Goal: Communication & Community: Participate in discussion

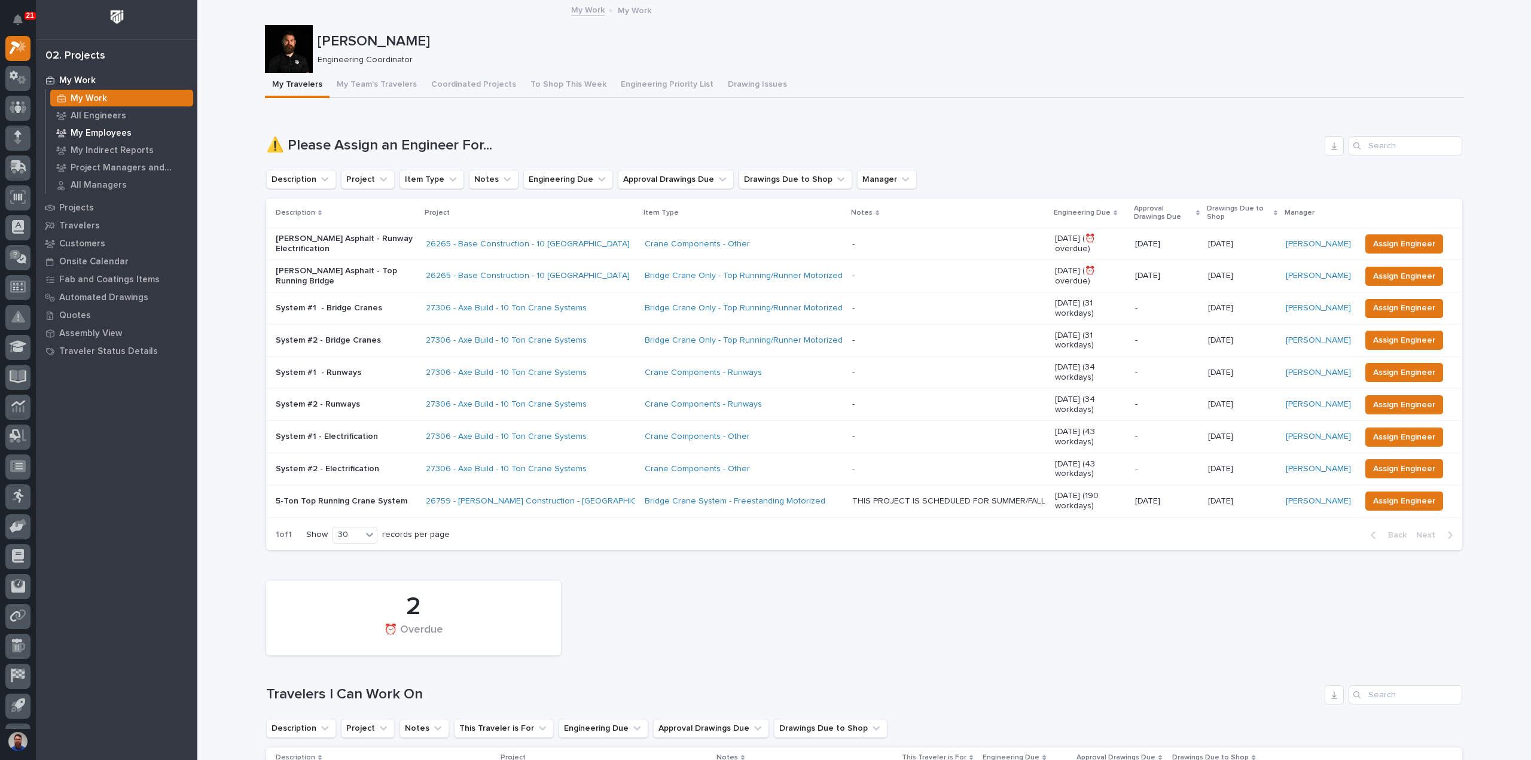
click at [111, 129] on p "My Employees" at bounding box center [101, 133] width 61 height 11
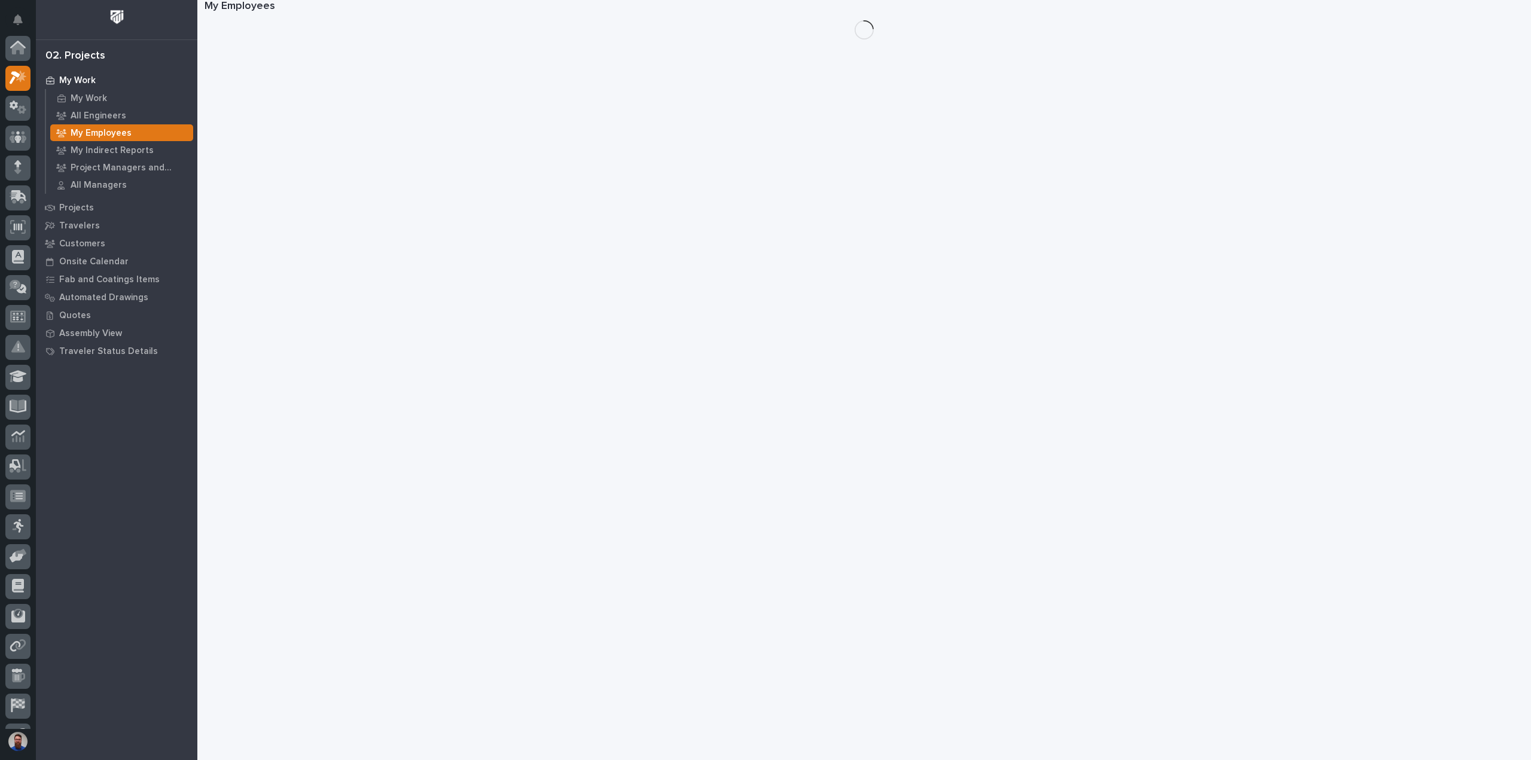
scroll to position [30, 0]
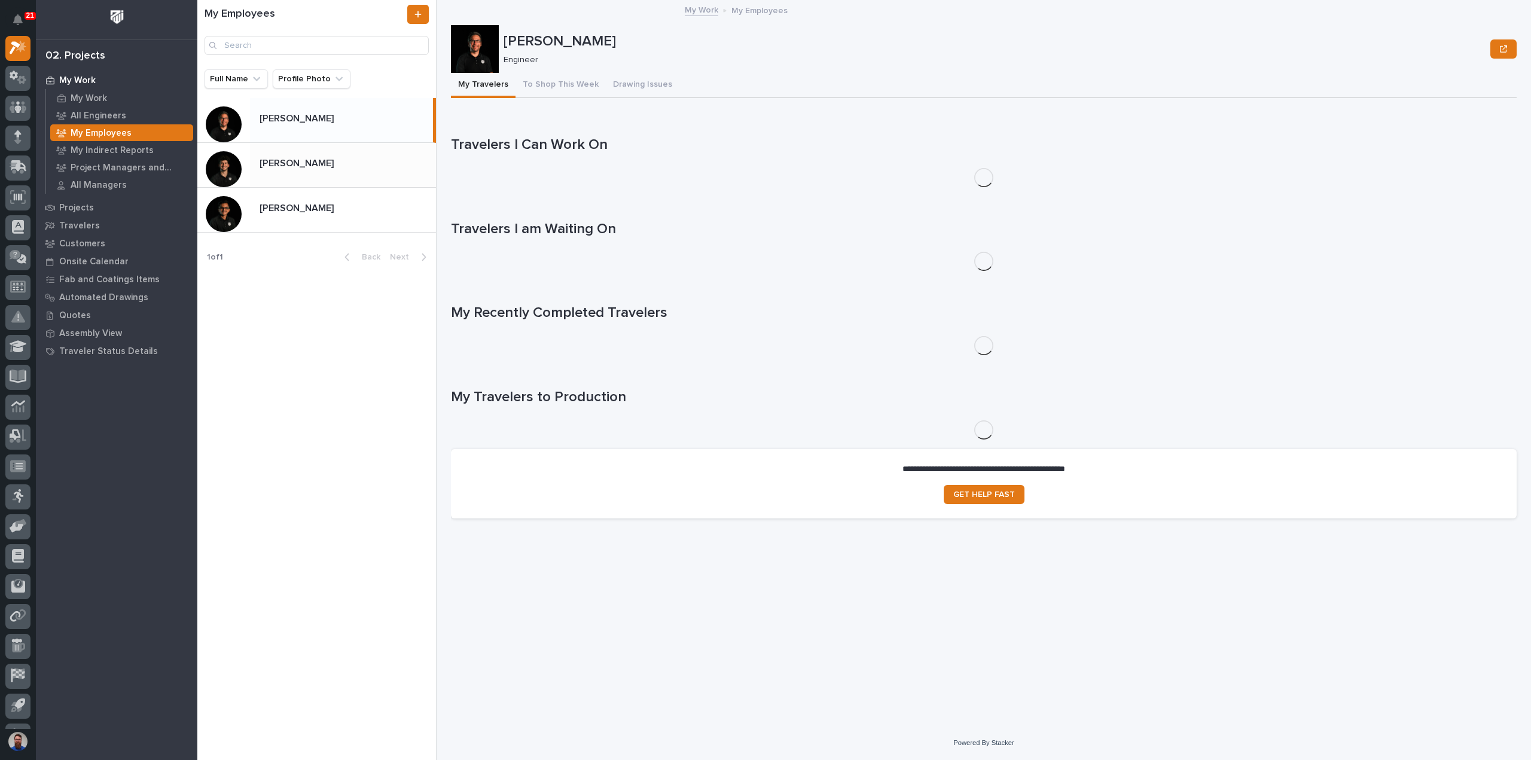
click at [364, 167] on p at bounding box center [346, 163] width 172 height 11
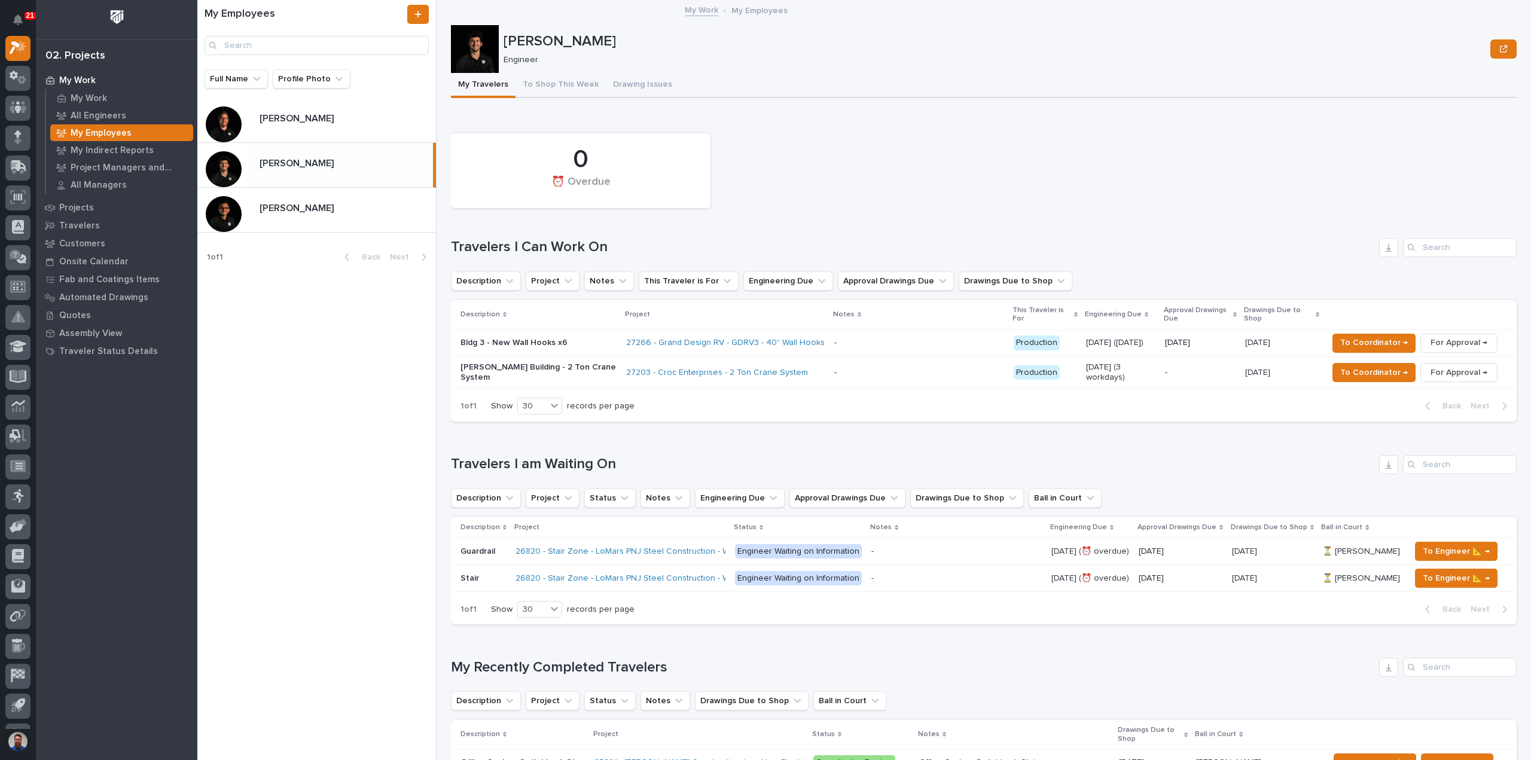
click at [926, 340] on div "- -" at bounding box center [919, 343] width 170 height 20
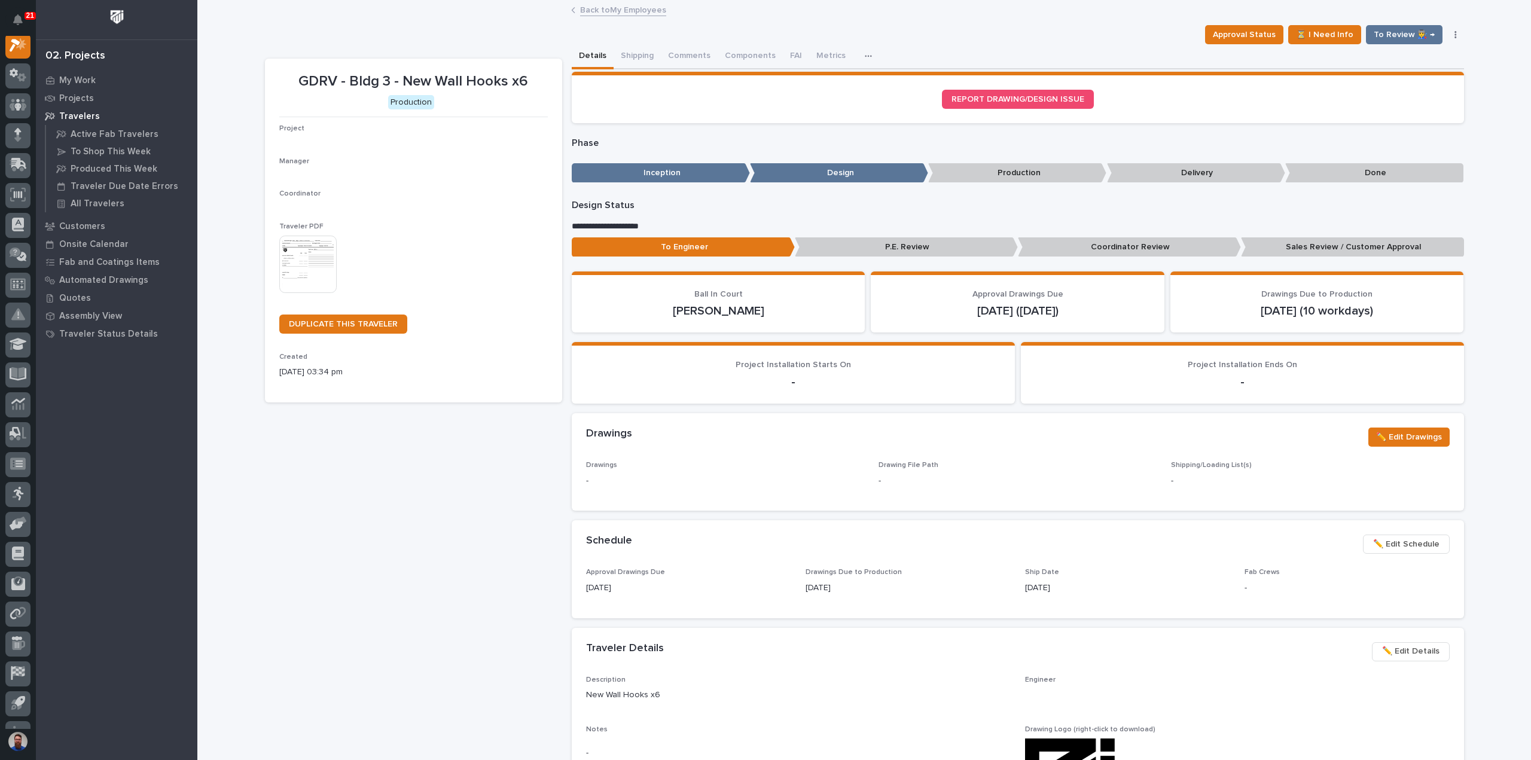
scroll to position [30, 0]
click at [685, 60] on button "Comments" at bounding box center [689, 56] width 57 height 25
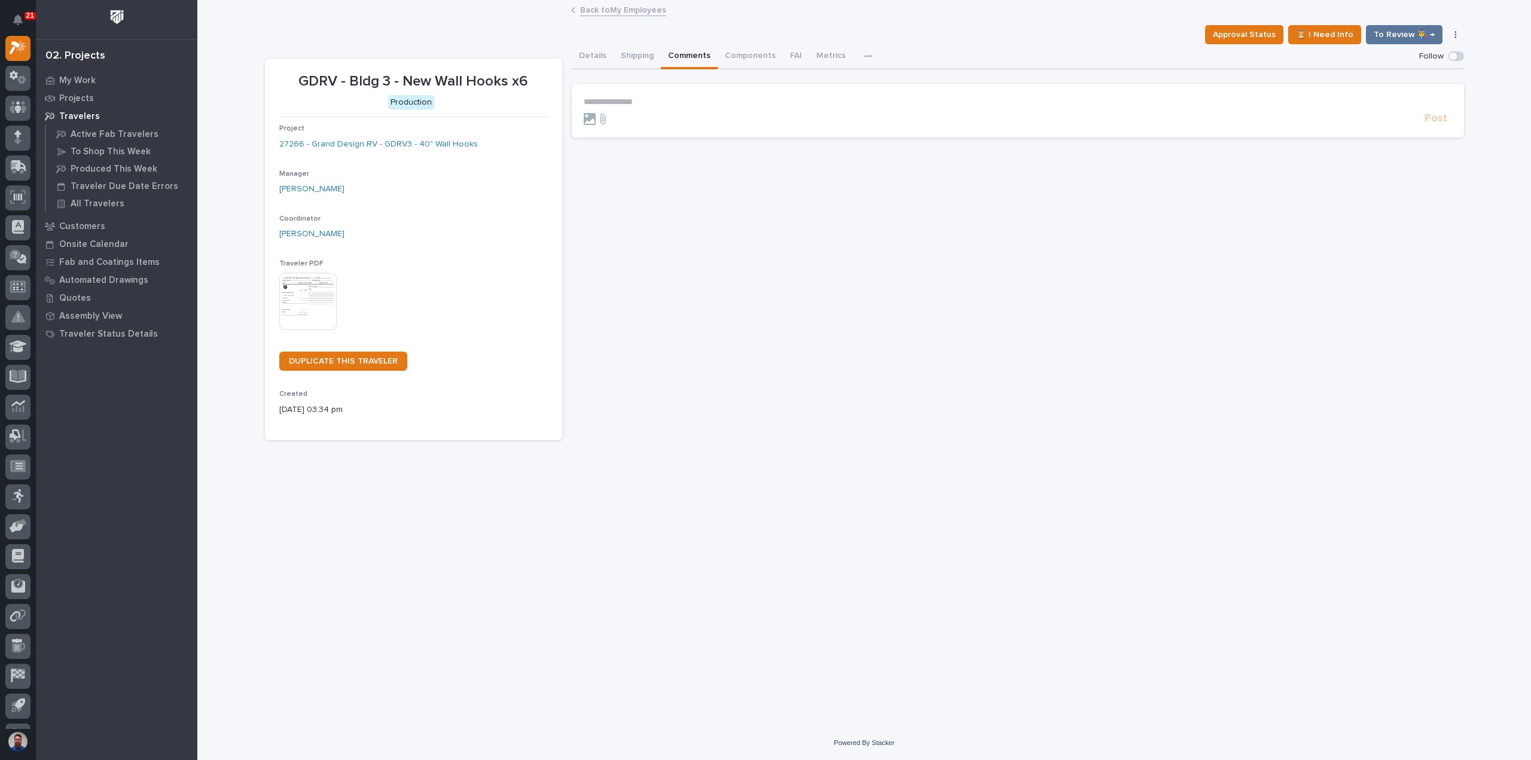
click at [663, 94] on section "**********" at bounding box center [1018, 111] width 892 height 54
click at [669, 102] on p "**********" at bounding box center [1018, 102] width 868 height 10
click at [1437, 120] on span "Post" at bounding box center [1435, 124] width 23 height 14
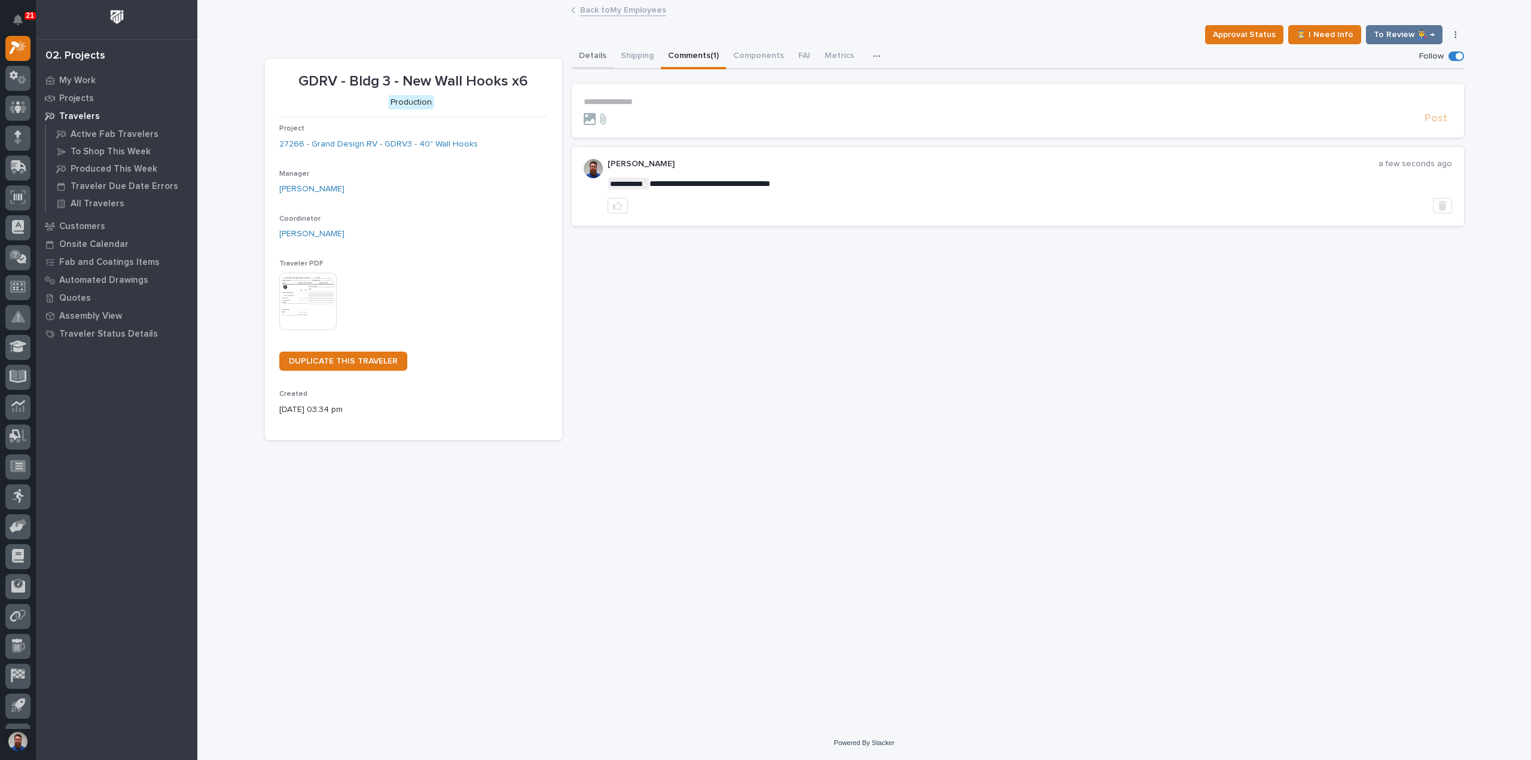
click at [591, 50] on button "Details" at bounding box center [593, 56] width 42 height 25
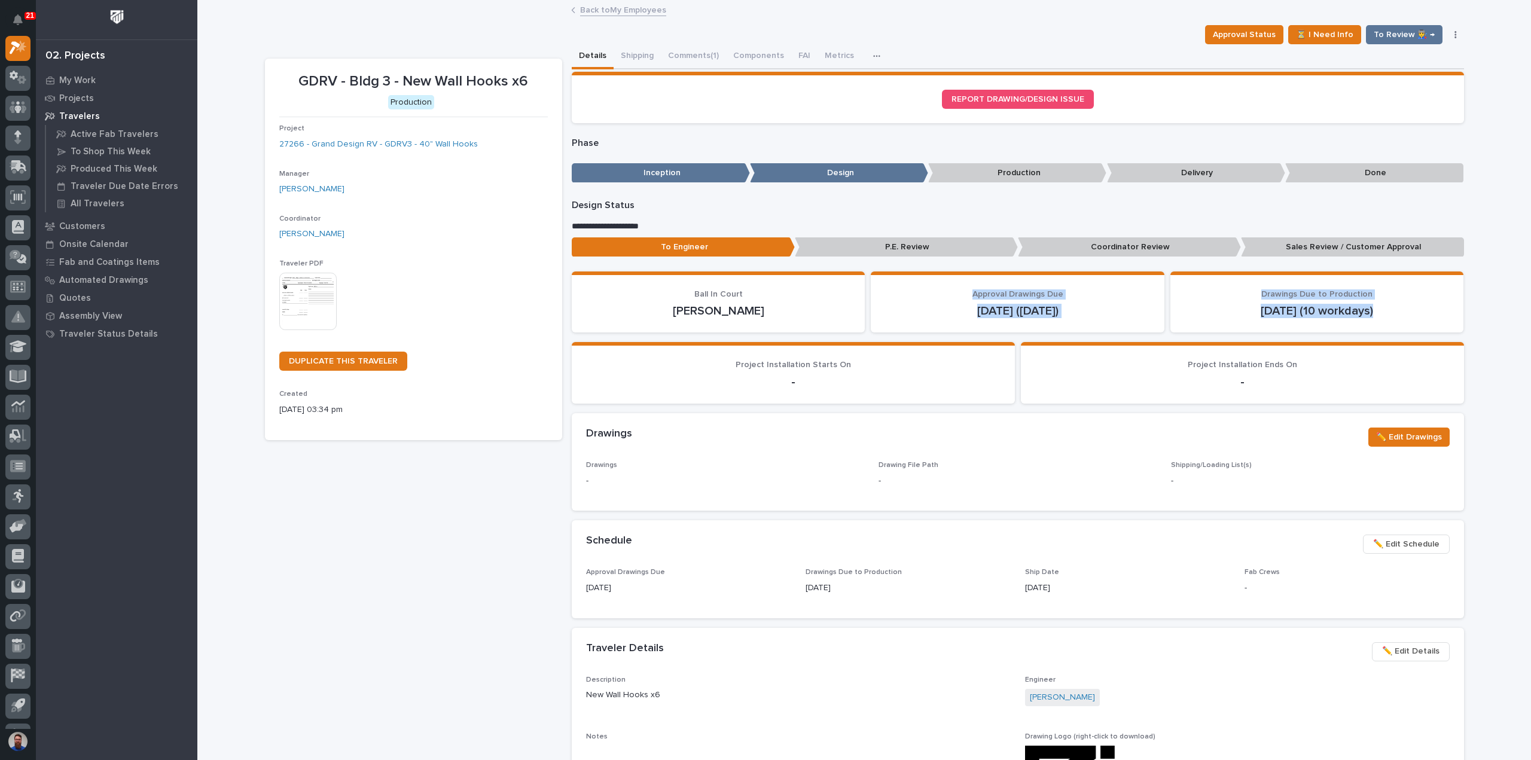
drag, startPoint x: 1423, startPoint y: 306, endPoint x: 962, endPoint y: 297, distance: 460.5
click at [962, 297] on div "Ball In Court [PERSON_NAME] Approval Drawings Due [DATE] ([DATE]) Drawings Due …" at bounding box center [1018, 302] width 892 height 62
click at [961, 297] on p "Approval Drawings Due" at bounding box center [1017, 294] width 265 height 10
click at [1070, 289] on p "Approval Drawings Due" at bounding box center [1017, 294] width 265 height 10
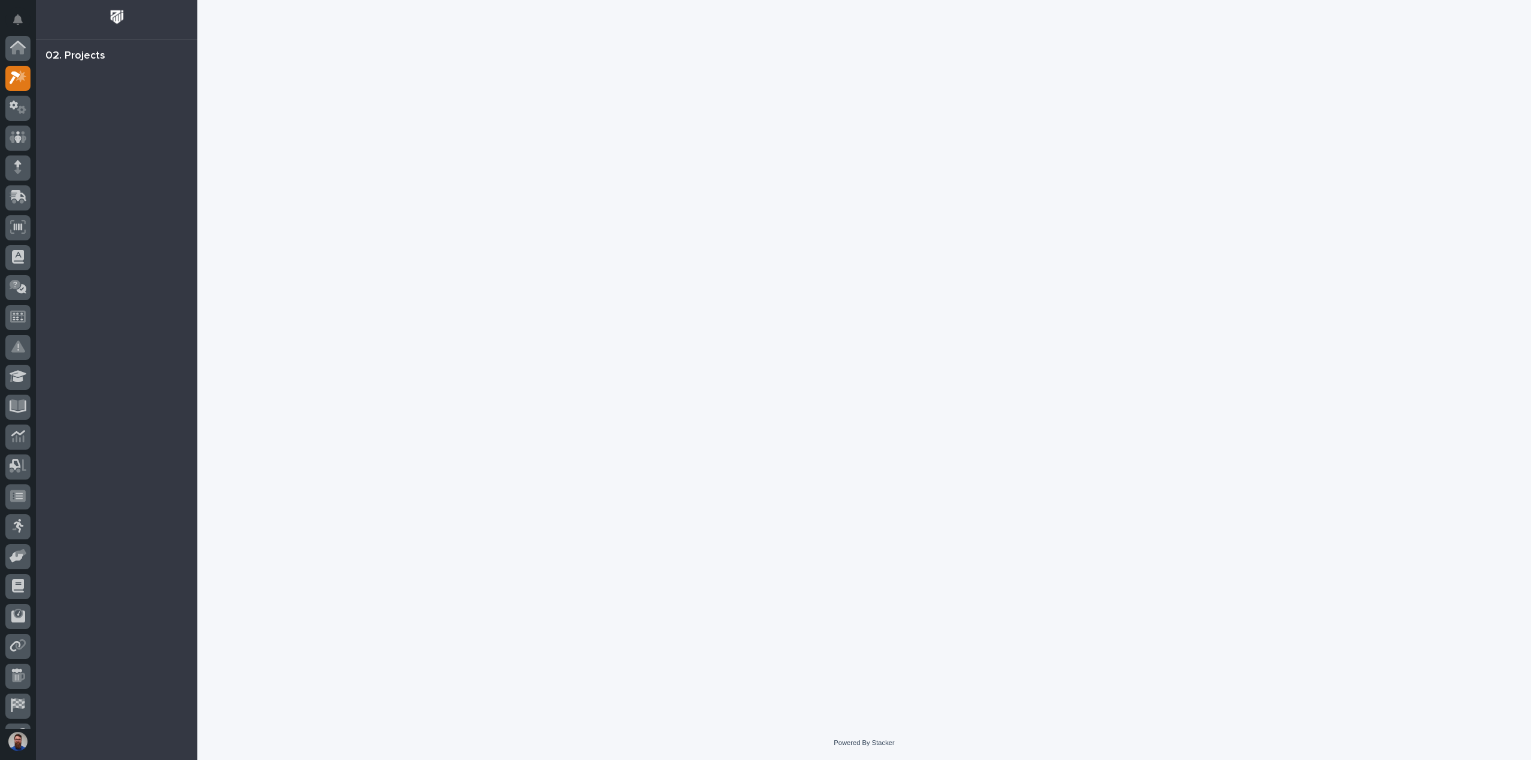
scroll to position [30, 0]
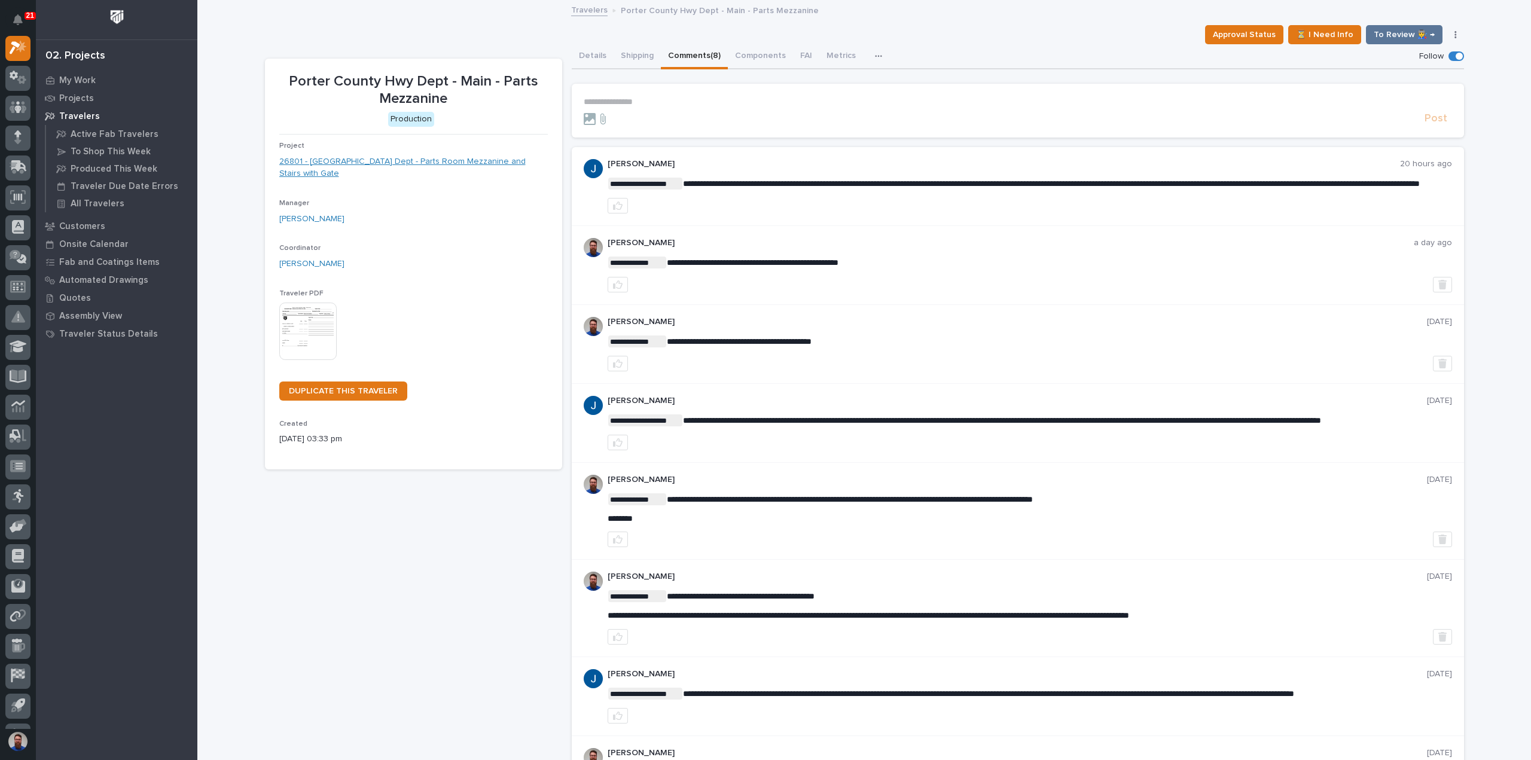
click at [421, 161] on link "26801 - Porter County Hwy Dept - Parts Room Mezzanine and Stairs with Gate" at bounding box center [413, 167] width 268 height 25
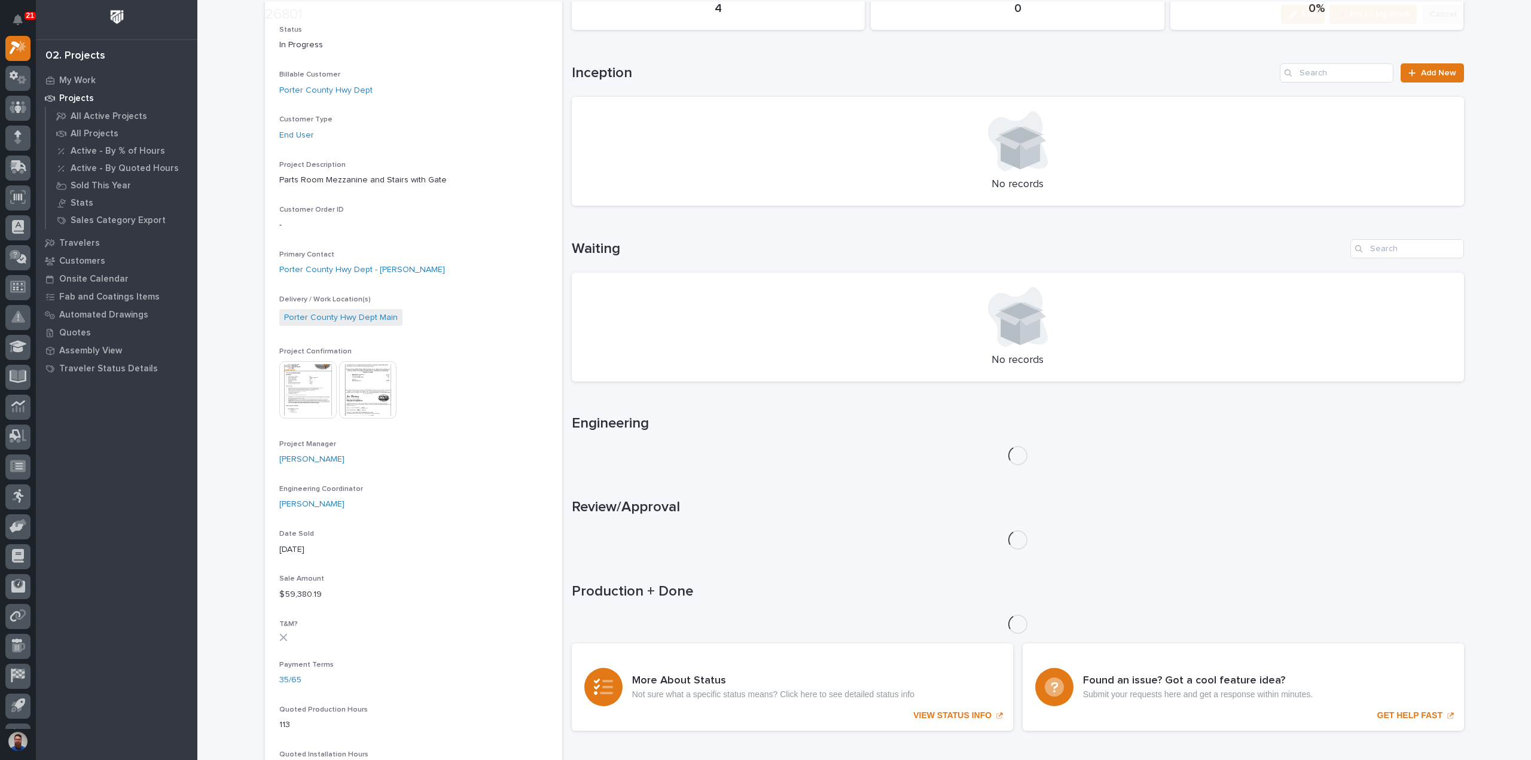
scroll to position [239, 0]
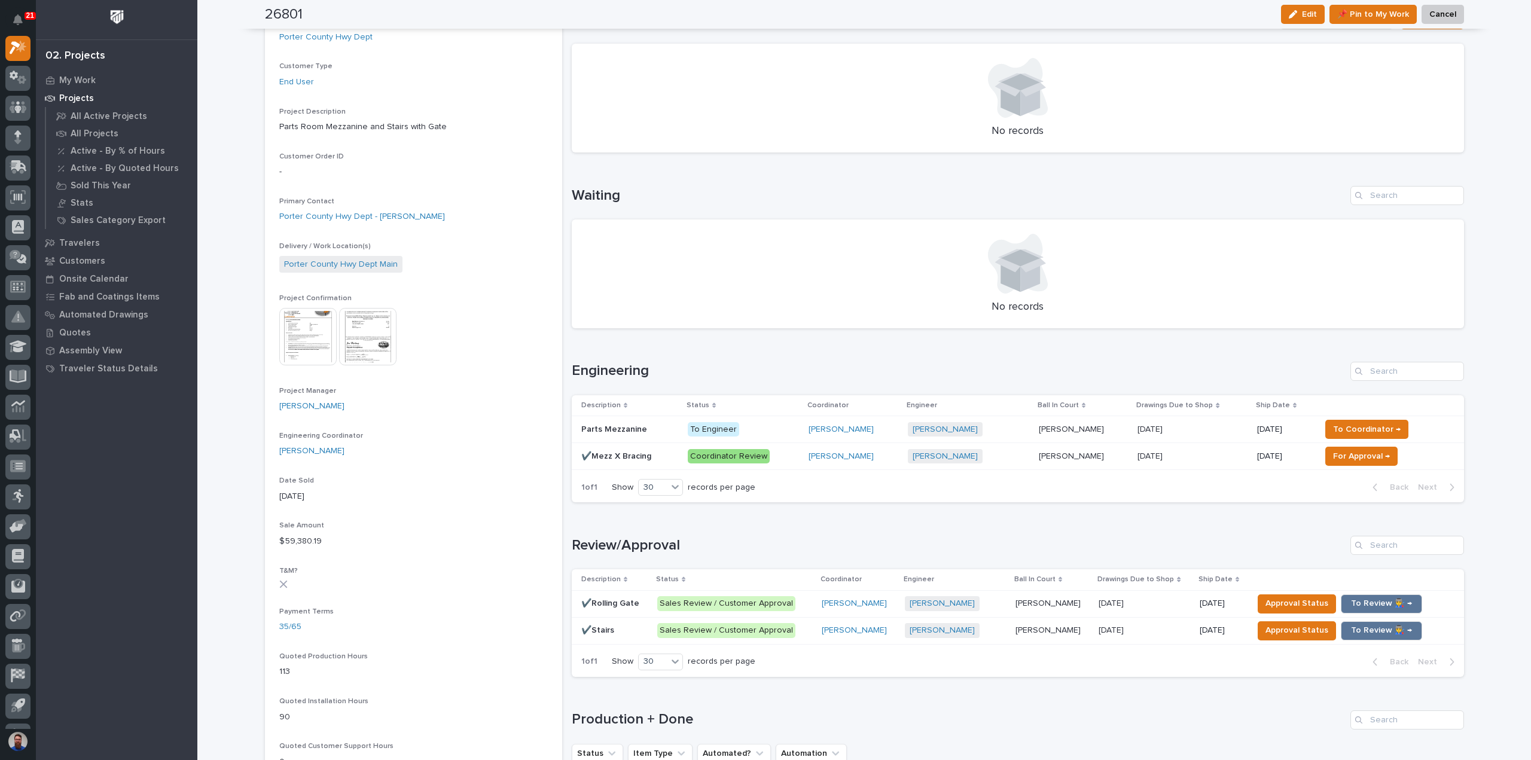
click at [637, 454] on p "✔️Mezz X Bracing" at bounding box center [617, 455] width 72 height 13
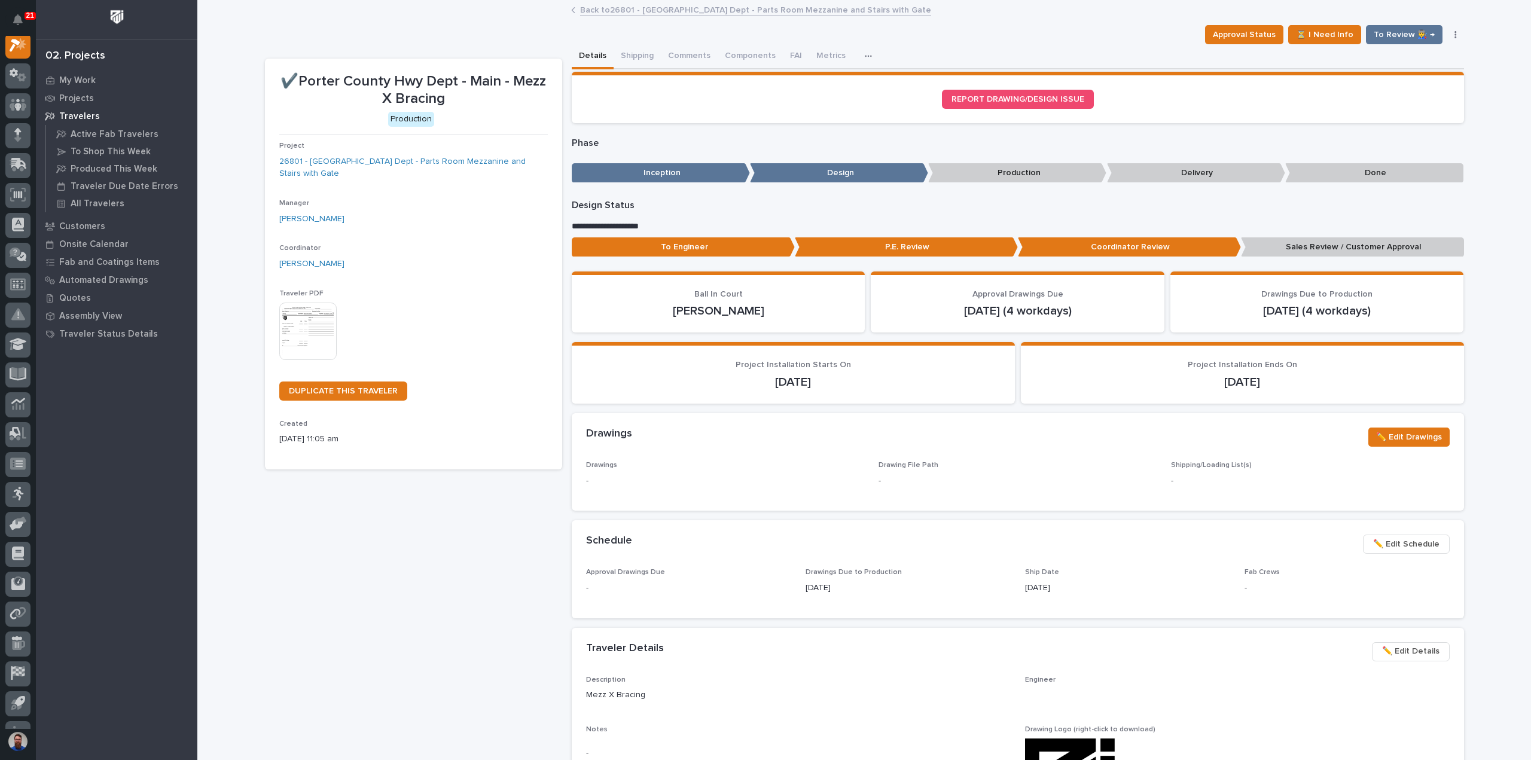
scroll to position [30, 0]
click at [679, 53] on button "Comments (1)" at bounding box center [693, 56] width 65 height 25
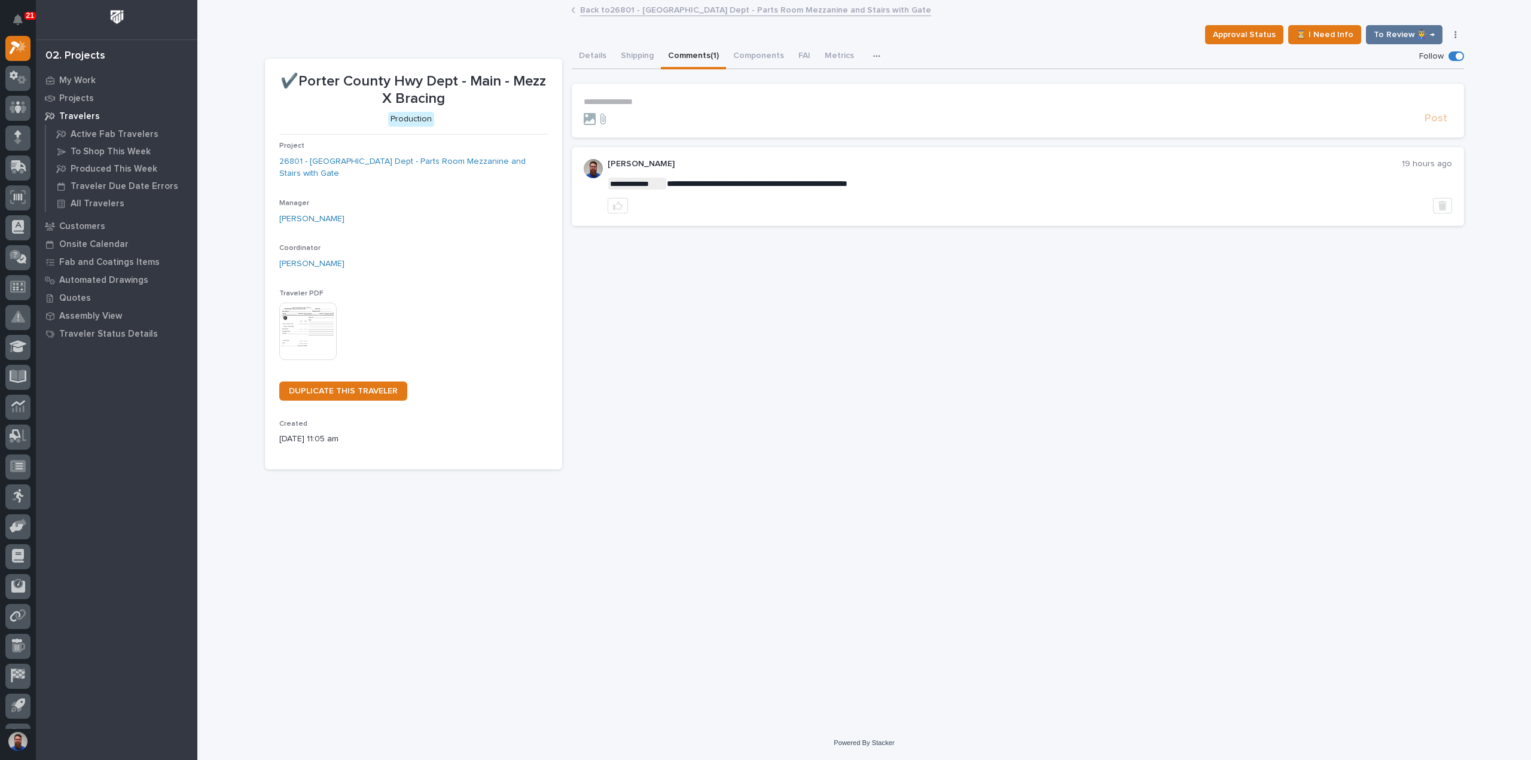
drag, startPoint x: 643, startPoint y: 113, endPoint x: 645, endPoint y: 103, distance: 9.7
click at [644, 109] on form "**********" at bounding box center [1018, 111] width 868 height 29
click at [645, 103] on p "**********" at bounding box center [1018, 102] width 868 height 10
click at [1447, 121] on button "Post" at bounding box center [1436, 124] width 32 height 14
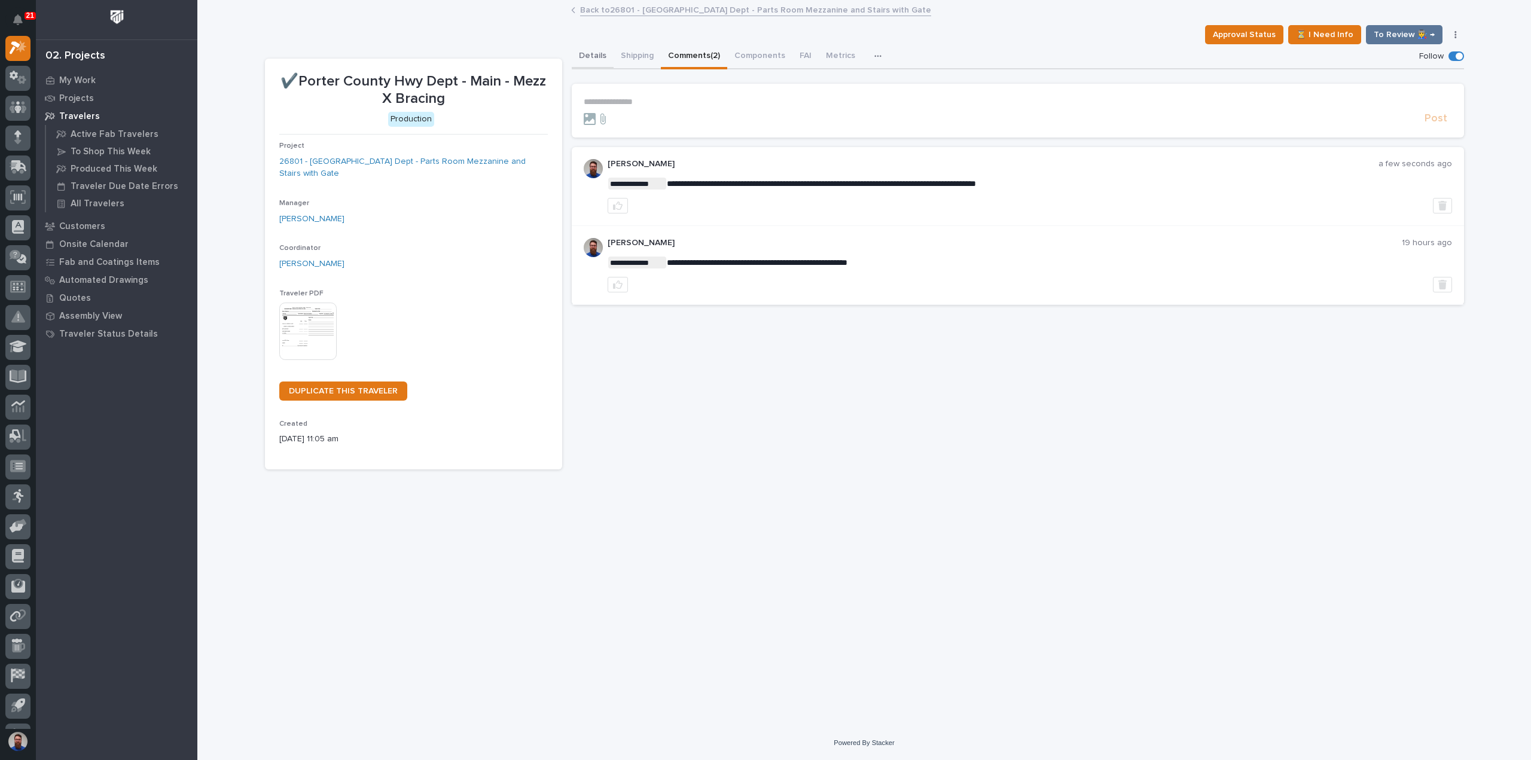
click at [600, 56] on button "Details" at bounding box center [593, 56] width 42 height 25
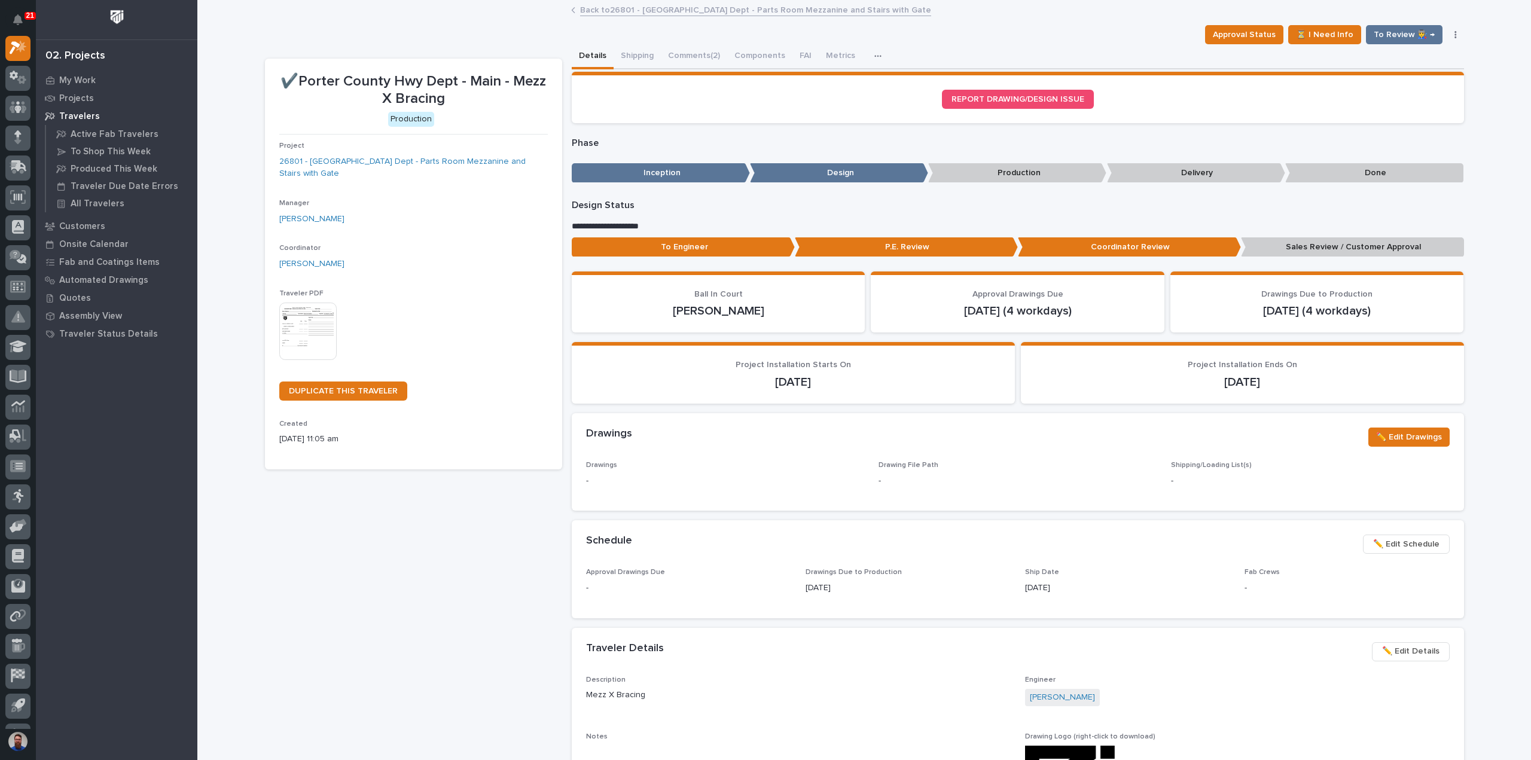
click at [1369, 240] on p "Sales Review / Customer Approval" at bounding box center [1352, 247] width 223 height 20
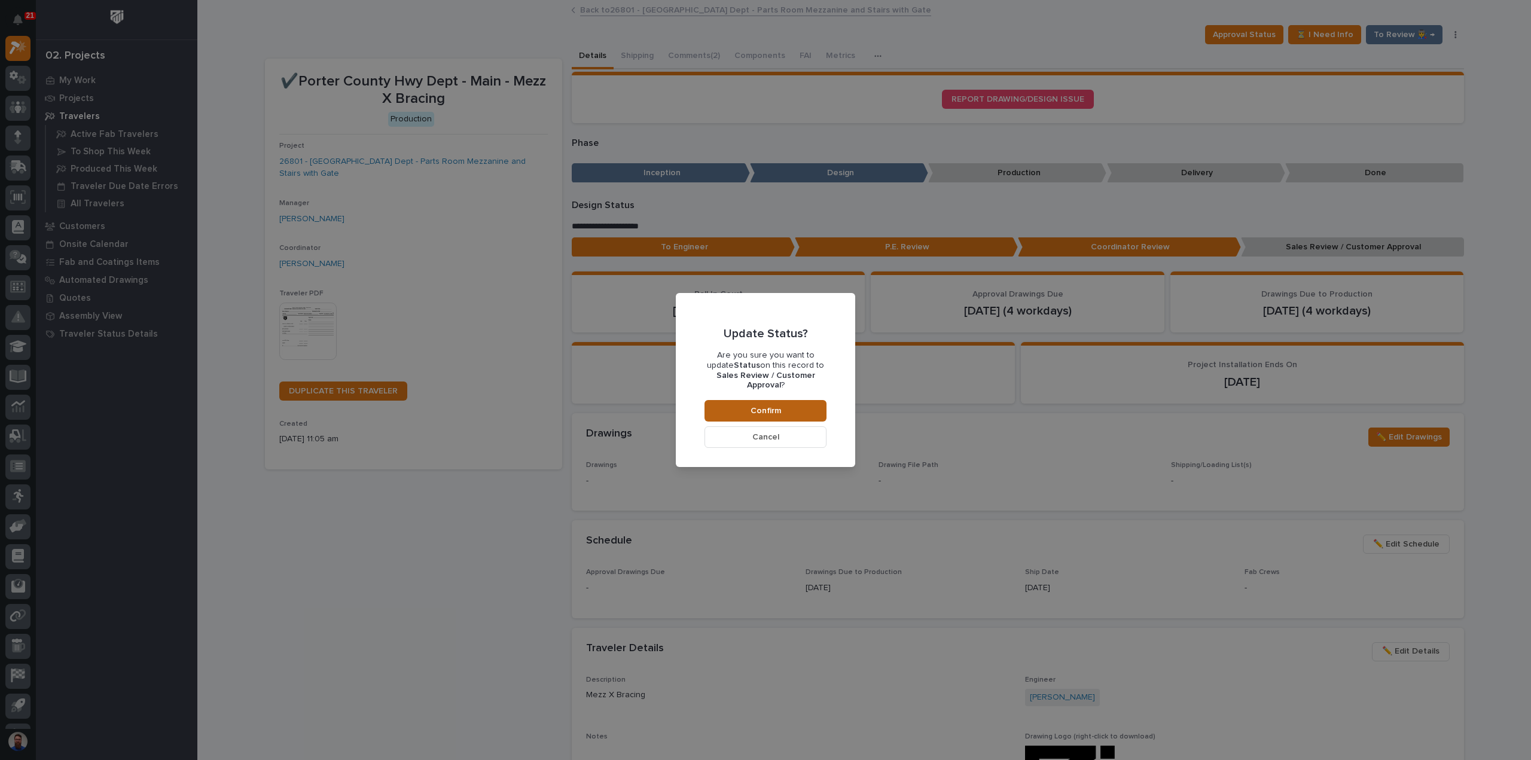
click at [774, 405] on span "Confirm" at bounding box center [765, 410] width 30 height 11
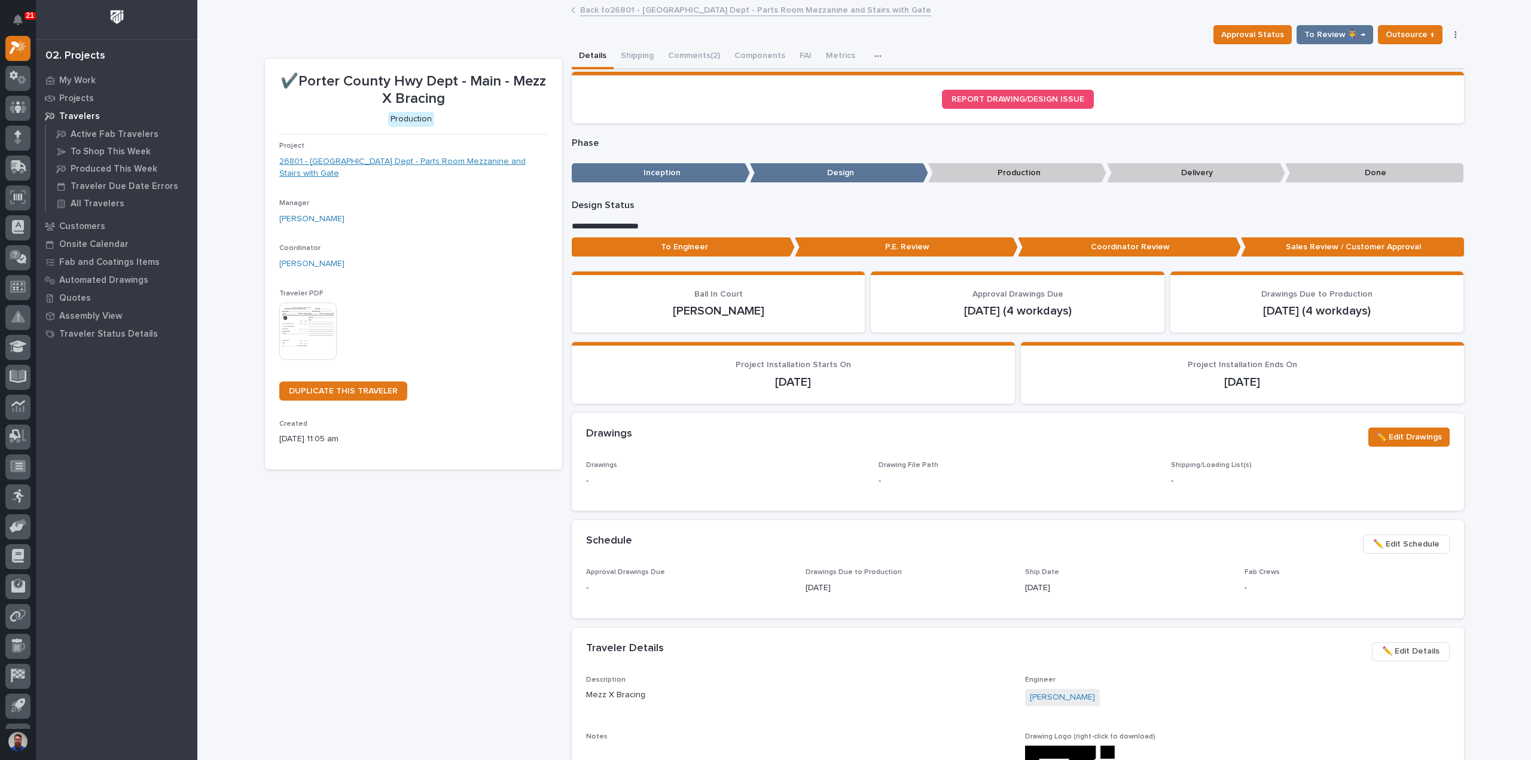
click at [457, 156] on link "26801 - [GEOGRAPHIC_DATA] Dept - Parts Room Mezzanine and Stairs with Gate" at bounding box center [413, 167] width 268 height 25
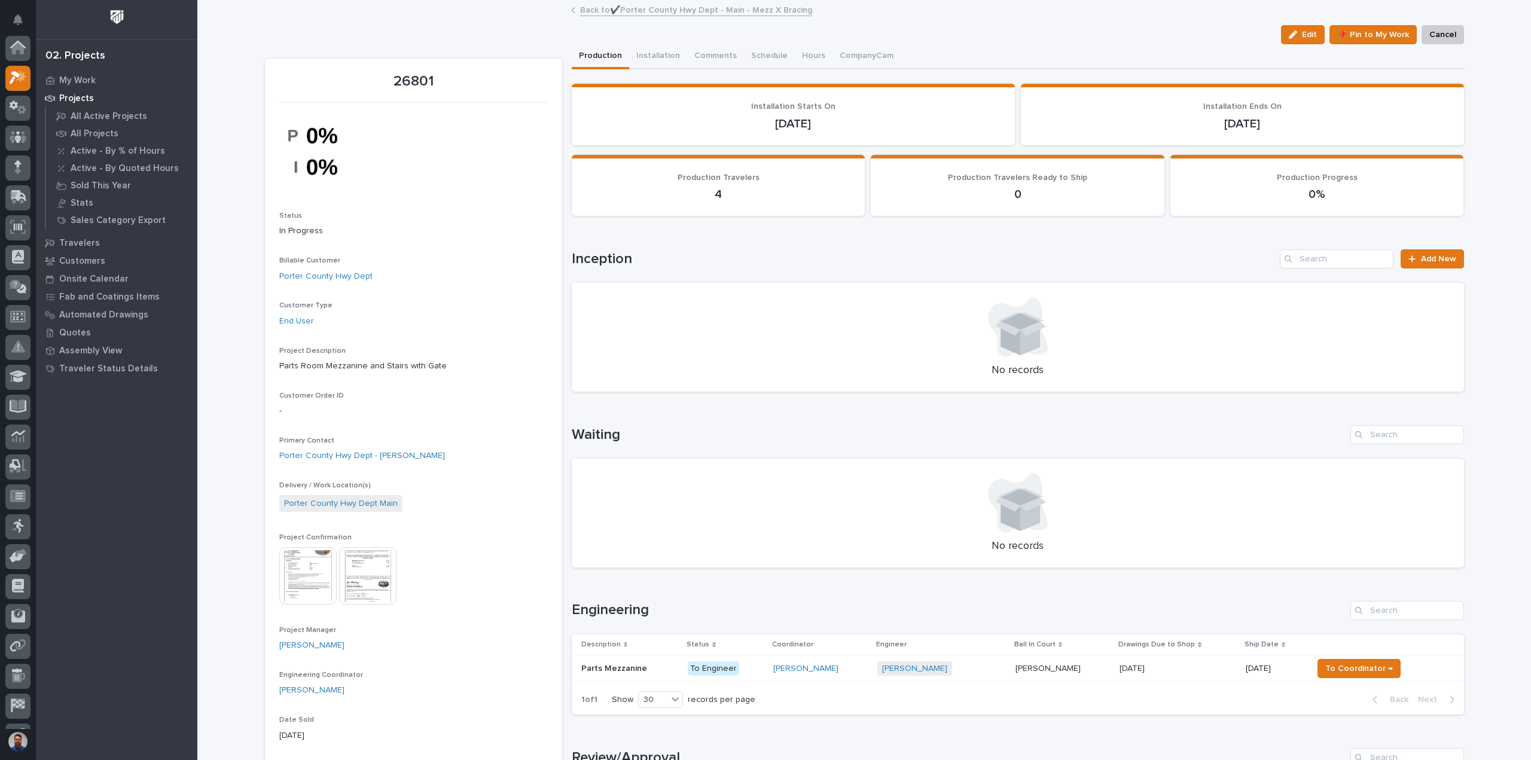
scroll to position [30, 0]
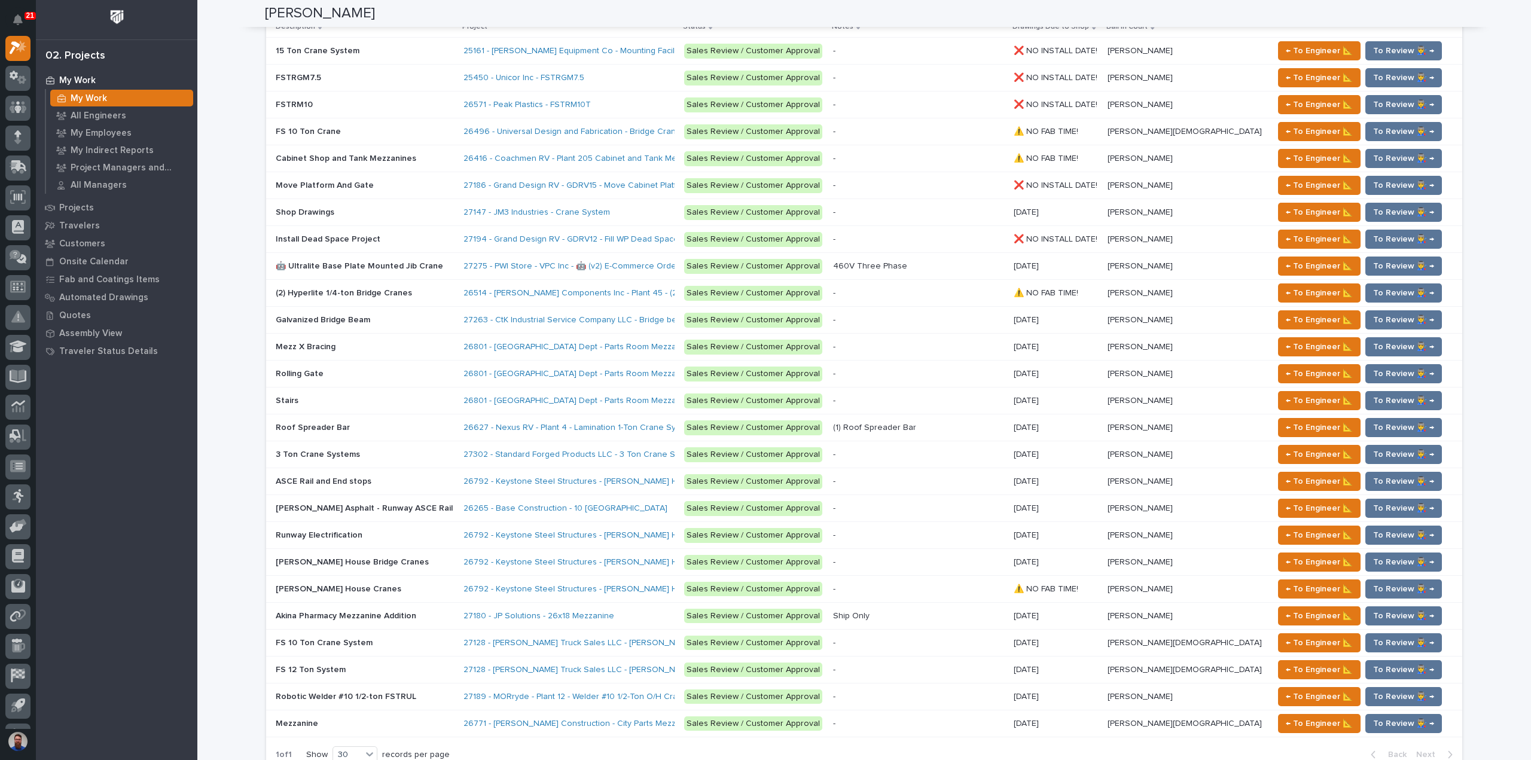
scroll to position [1594, 0]
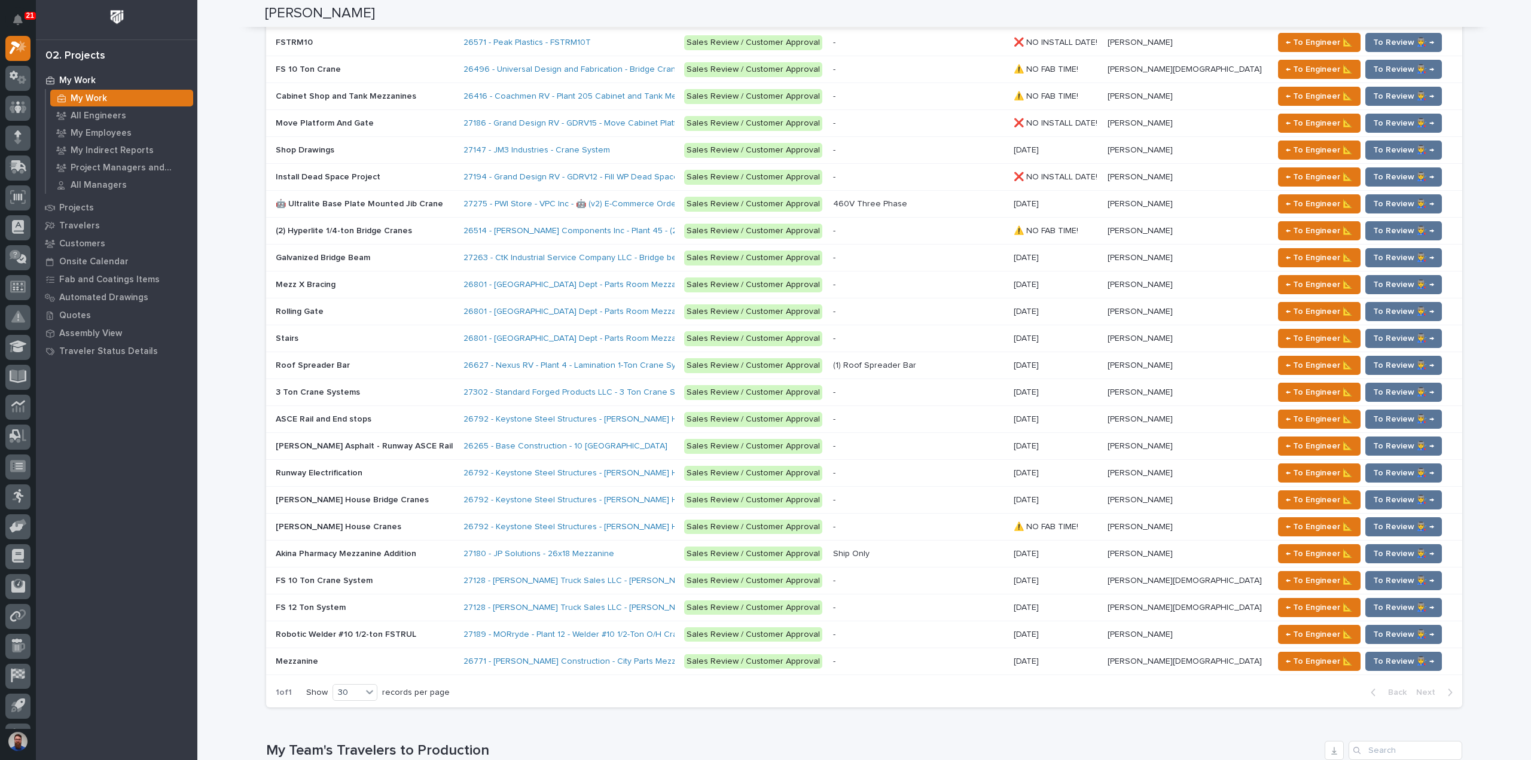
click at [751, 741] on div "My Team's Travelers to Production" at bounding box center [864, 750] width 1196 height 19
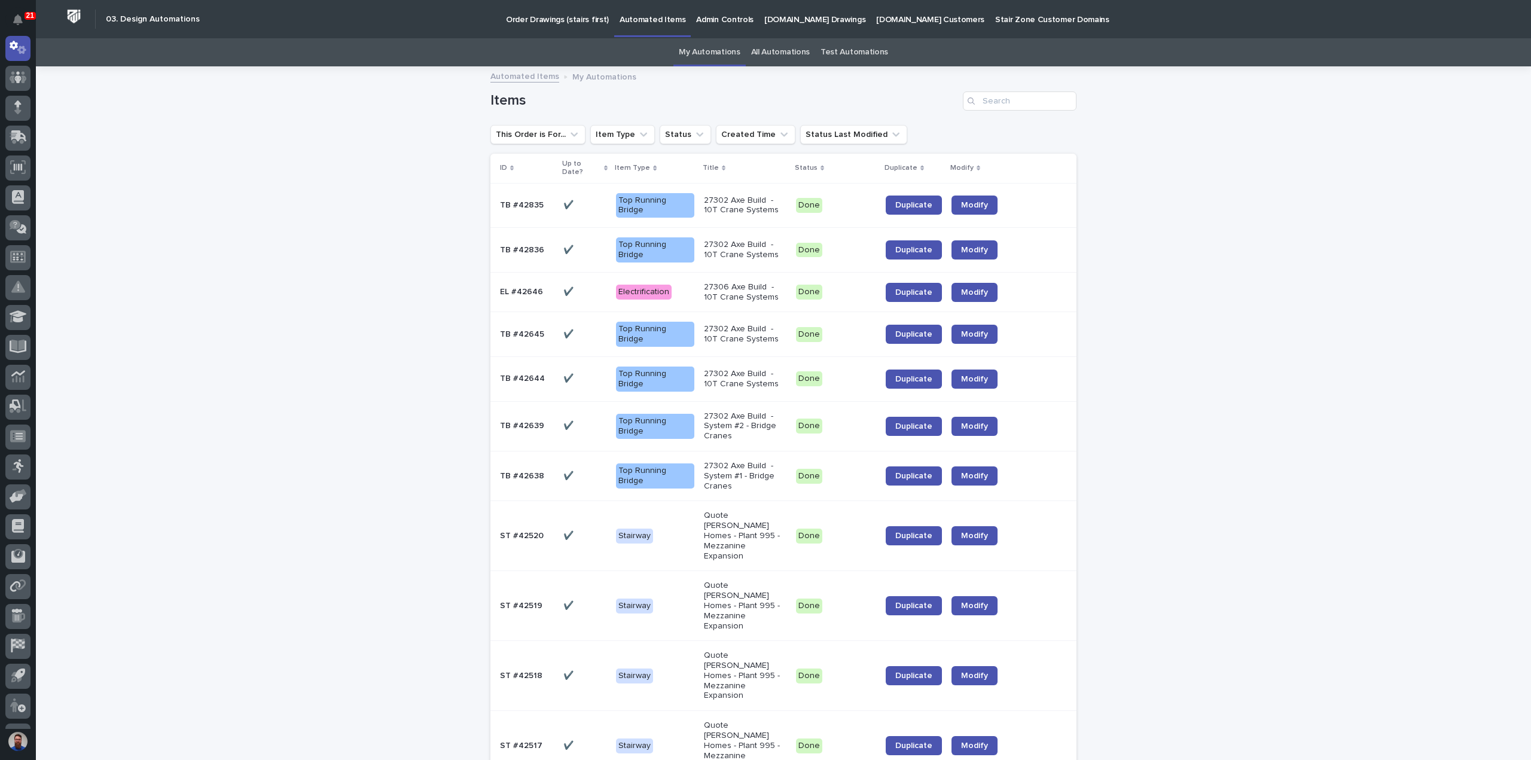
click at [778, 50] on link "All Automations" at bounding box center [780, 52] width 59 height 28
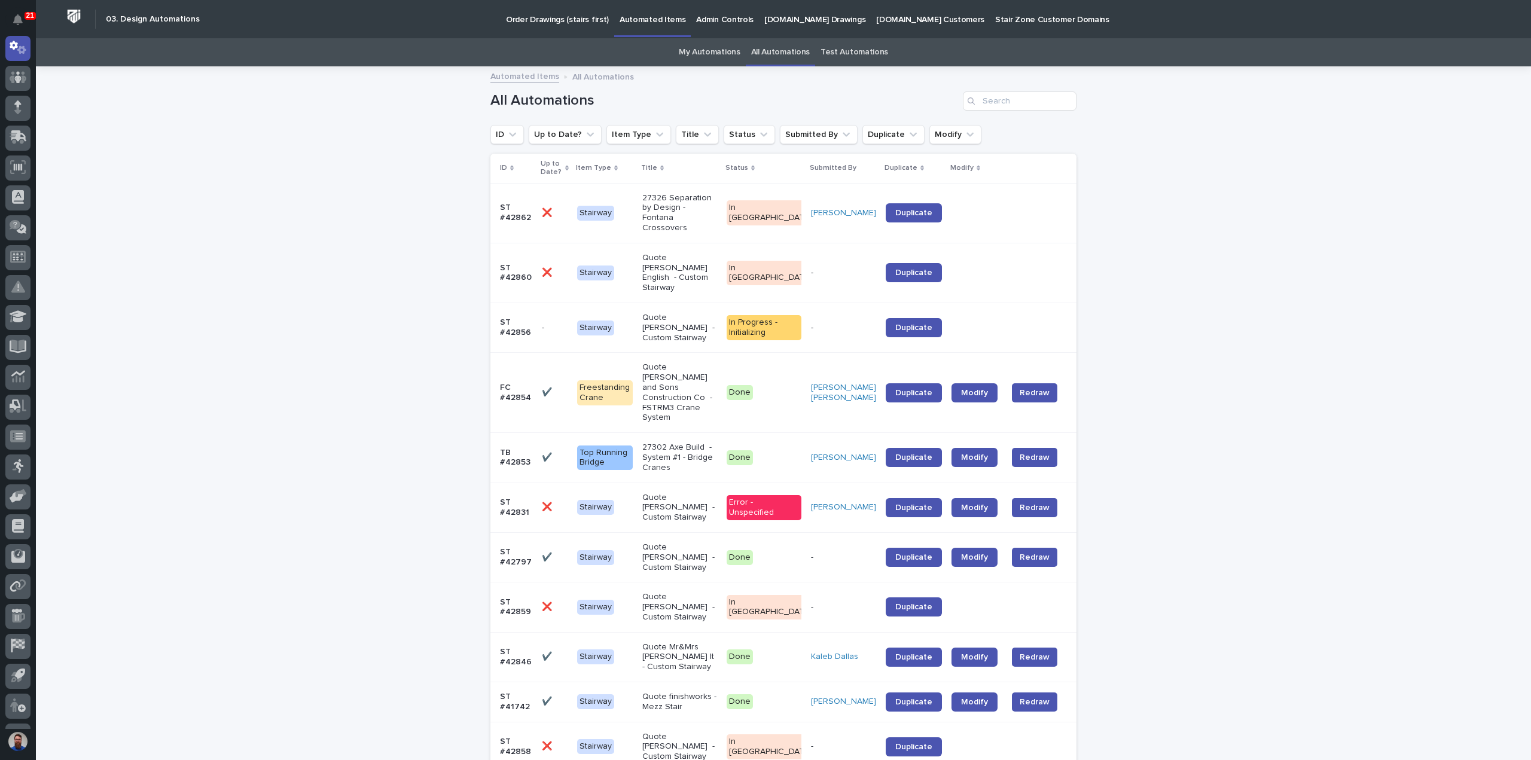
drag, startPoint x: 155, startPoint y: 195, endPoint x: 112, endPoint y: 2, distance: 197.3
